Goal: Check status: Check status

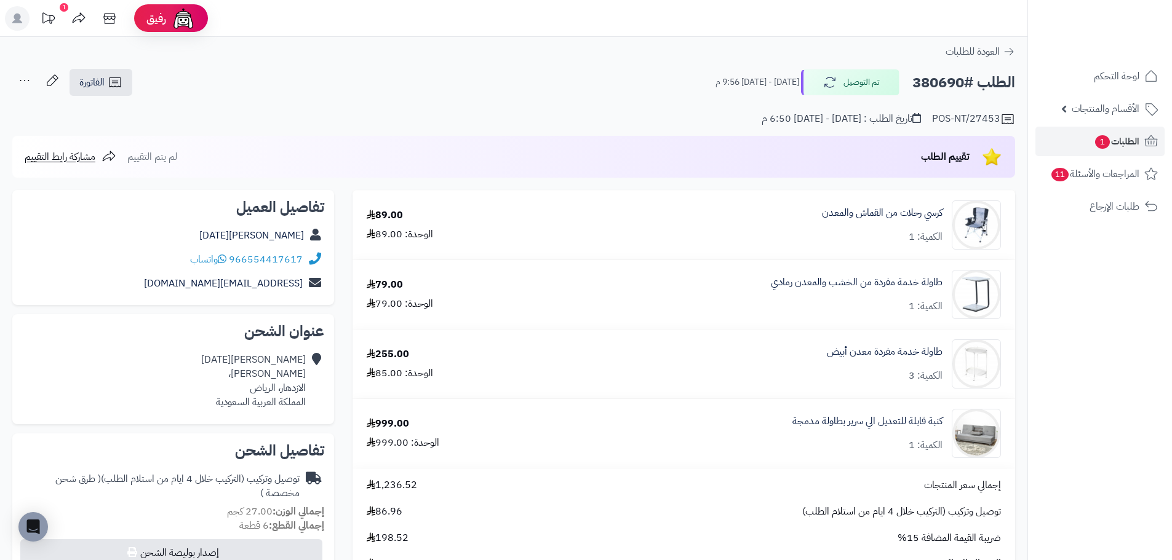
click at [946, 85] on h2 "الطلب #380690" at bounding box center [963, 82] width 103 height 25
